Goal: Transaction & Acquisition: Purchase product/service

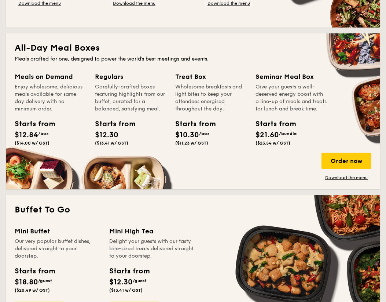
scroll to position [503, 0]
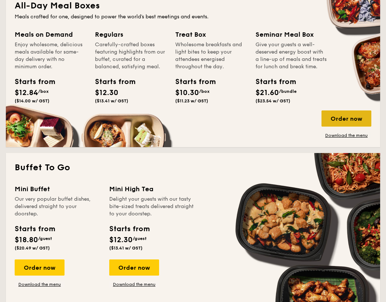
click at [344, 116] on div "Order now" at bounding box center [346, 118] width 50 height 16
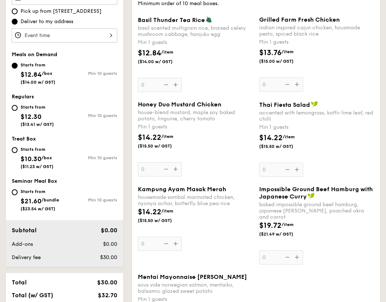
scroll to position [238, 0]
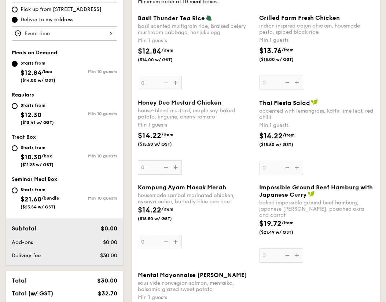
click at [34, 152] on div "Starts from $10.30 /box ($11.23 w/ GST)" at bounding box center [37, 155] width 33 height 24
click at [18, 151] on input "Starts from $10.30 /box ($11.23 w/ GST) Min 10 guests" at bounding box center [15, 148] width 6 height 6
radio input "true"
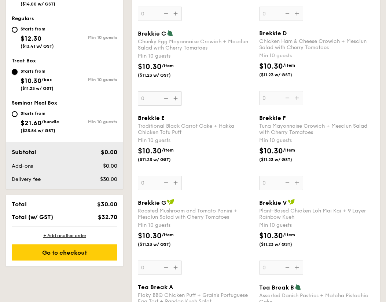
scroll to position [310, 0]
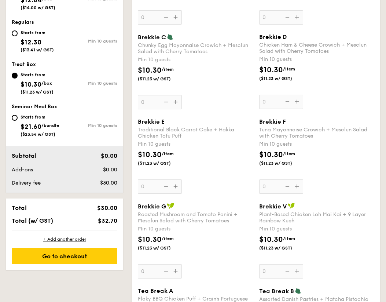
click at [71, 43] on div "Min 10 guests" at bounding box center [91, 40] width 53 height 5
click at [18, 36] on input "Starts from $12.30 ($13.41 w/ GST) Min 10 guests" at bounding box center [15, 33] width 6 height 6
radio input "true"
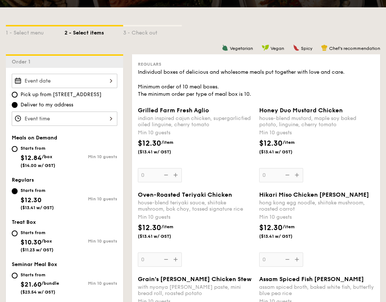
scroll to position [148, 0]
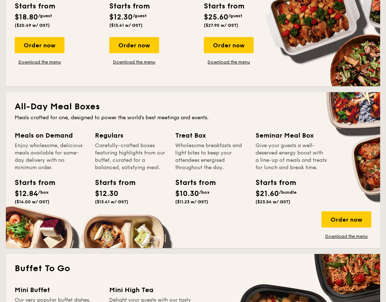
scroll to position [409, 0]
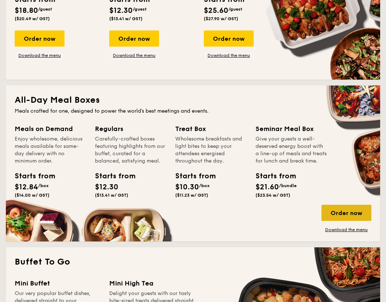
click at [341, 217] on div "Order now" at bounding box center [346, 213] width 50 height 16
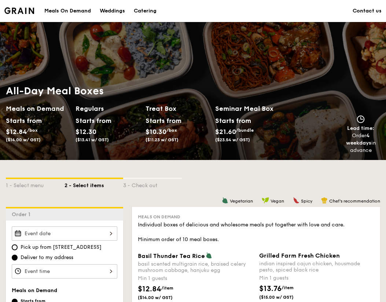
scroll to position [275, 0]
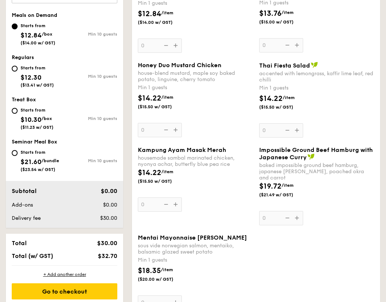
click at [12, 114] on div "Starts from $10.30 /box ($11.23 w/ GST)" at bounding box center [38, 118] width 53 height 24
click at [12, 114] on input "Starts from $10.30 /box ($11.23 w/ GST) Min 10 guests" at bounding box center [15, 111] width 6 height 6
radio input "true"
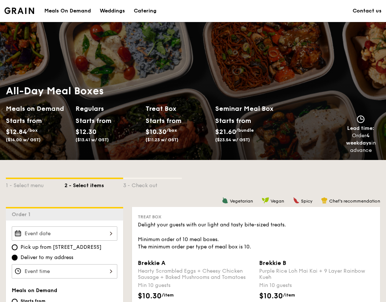
scroll to position [251, 0]
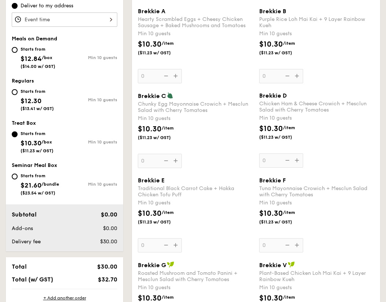
click at [37, 100] on span "$12.30" at bounding box center [31, 101] width 21 height 8
click at [18, 95] on input "Starts from $12.30 ($13.41 w/ GST) Min 10 guests" at bounding box center [15, 92] width 6 height 6
radio input "true"
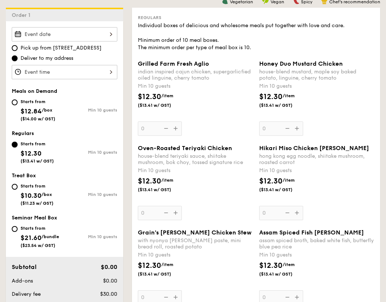
scroll to position [191, 0]
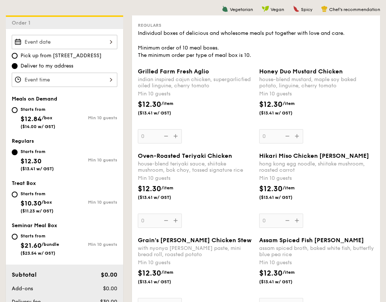
click at [46, 120] on div "Starts from $12.84 /box ($14.00 w/ GST)" at bounding box center [38, 117] width 35 height 24
click at [18, 113] on input "Starts from $12.84 /box ($14.00 w/ GST) Min 10 guests" at bounding box center [15, 110] width 6 height 6
radio input "true"
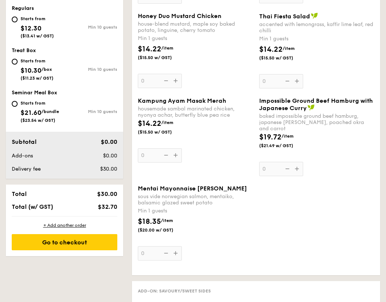
scroll to position [328, 0]
